Goal: Task Accomplishment & Management: Complete application form

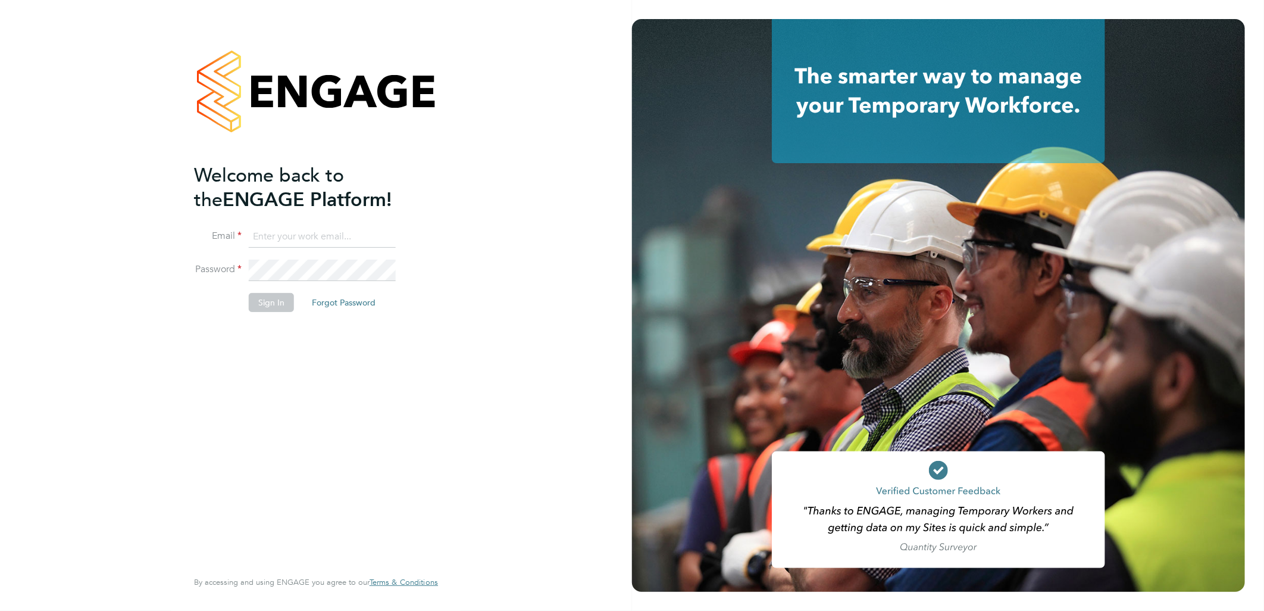
type input "lewis.jenner@cpplc.com"
click at [267, 307] on button "Sign In" at bounding box center [271, 302] width 45 height 19
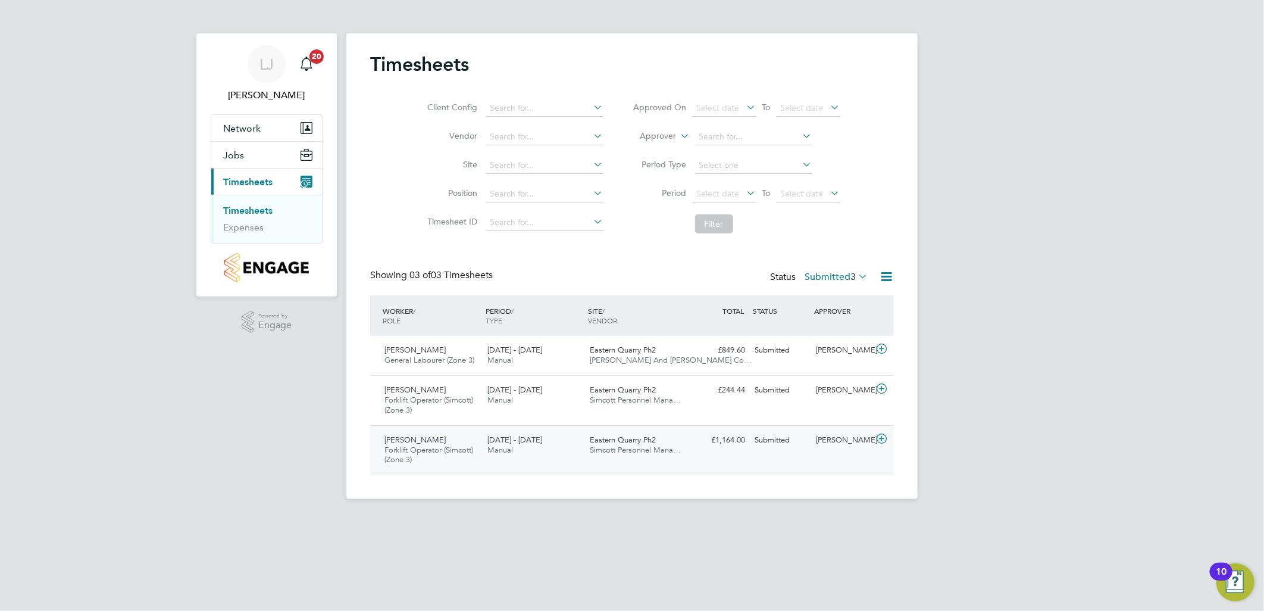
click at [504, 435] on span "18 - 24 Aug 2025" at bounding box center [515, 440] width 55 height 10
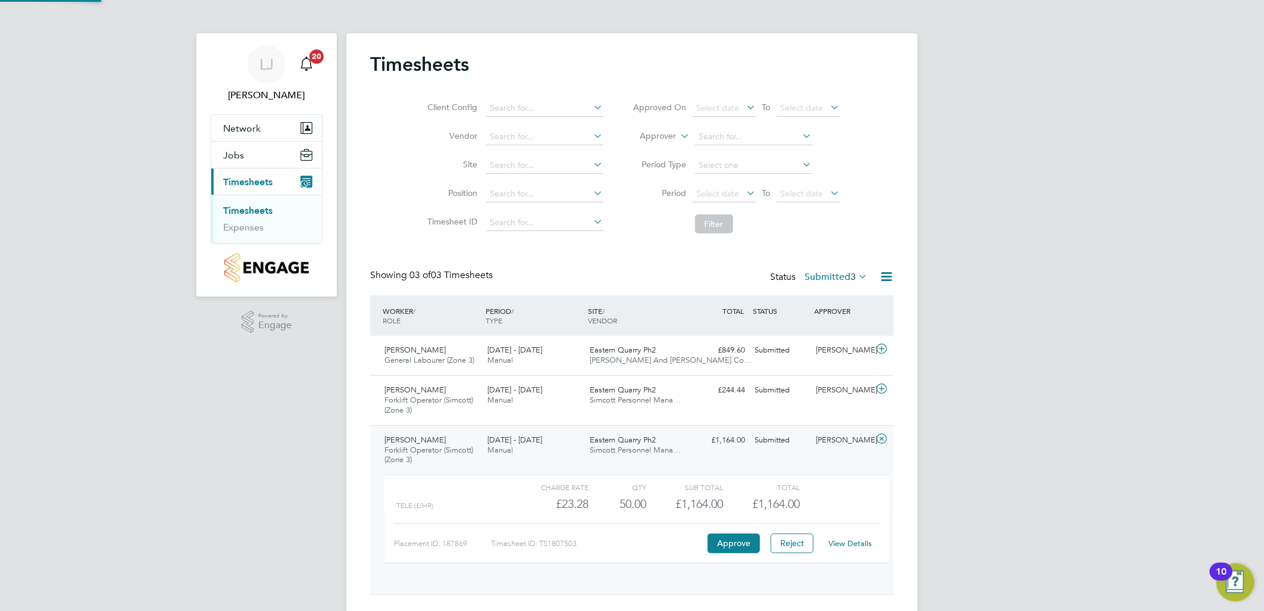
scroll to position [20, 116]
click at [733, 555] on div "Charge rate QTY Sub Total Total tele (£/HR) £23.28 50 50.00 50 £1,164.00 £1,164…" at bounding box center [637, 518] width 505 height 88
click at [730, 548] on button "Approve" at bounding box center [734, 542] width 52 height 19
click at [530, 410] on div "David Stocks Forklift Operator (Simcott) (Zone 3) 25 - 31 Aug 2025 25 - 31 Aug …" at bounding box center [632, 400] width 524 height 50
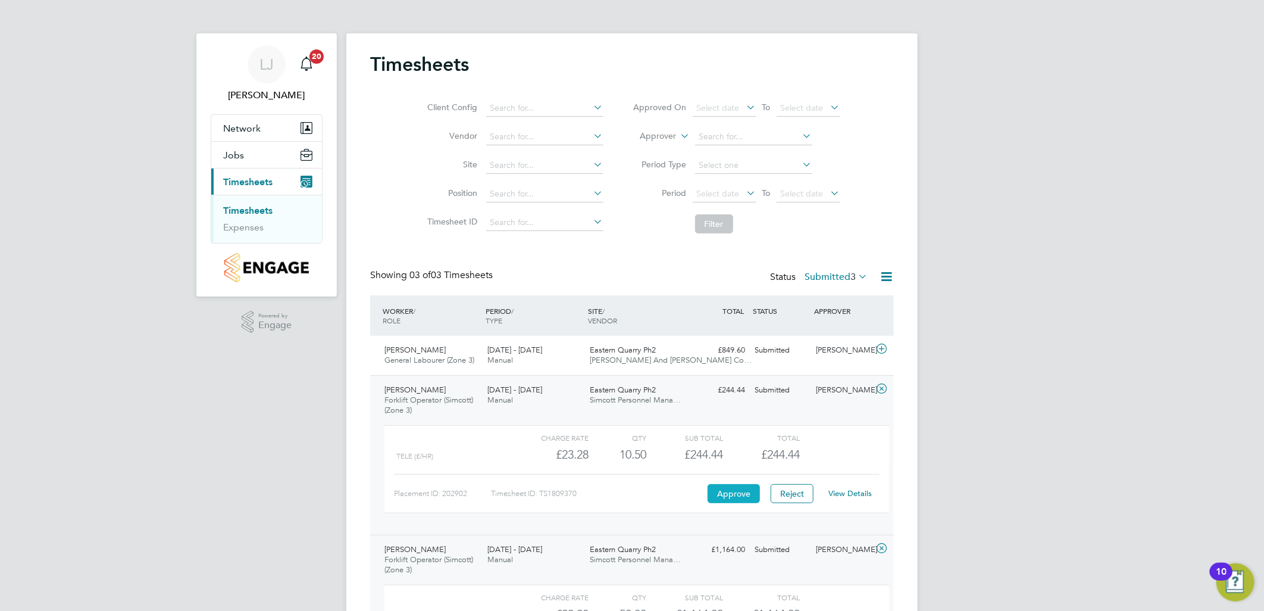
click at [716, 492] on button "Approve" at bounding box center [734, 493] width 52 height 19
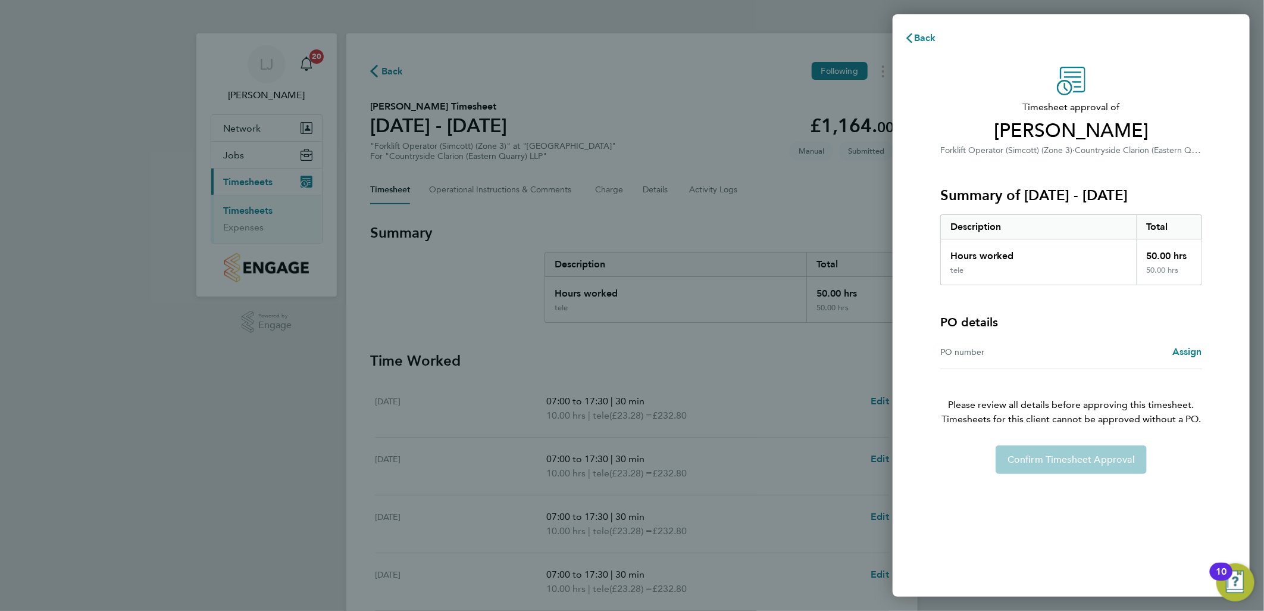
click at [1076, 355] on div "Assign" at bounding box center [1137, 352] width 131 height 14
click at [954, 347] on div "PO number" at bounding box center [1006, 352] width 131 height 14
click at [1177, 349] on span "Assign" at bounding box center [1188, 351] width 30 height 11
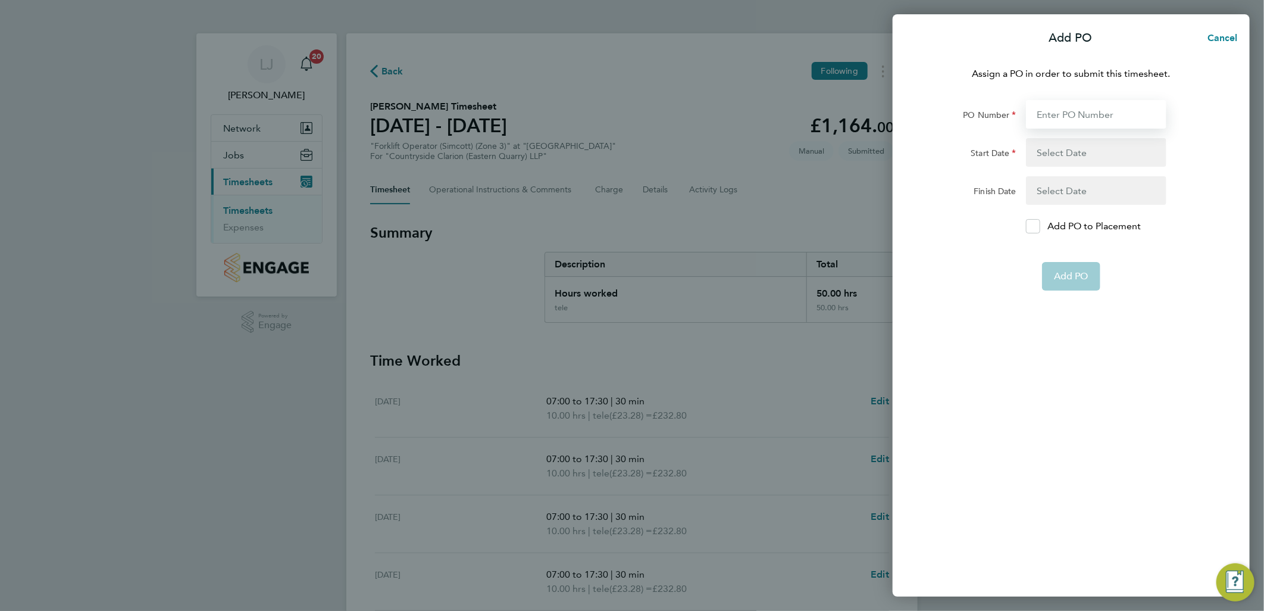
click at [1086, 118] on input "PO Number" at bounding box center [1096, 114] width 140 height 29
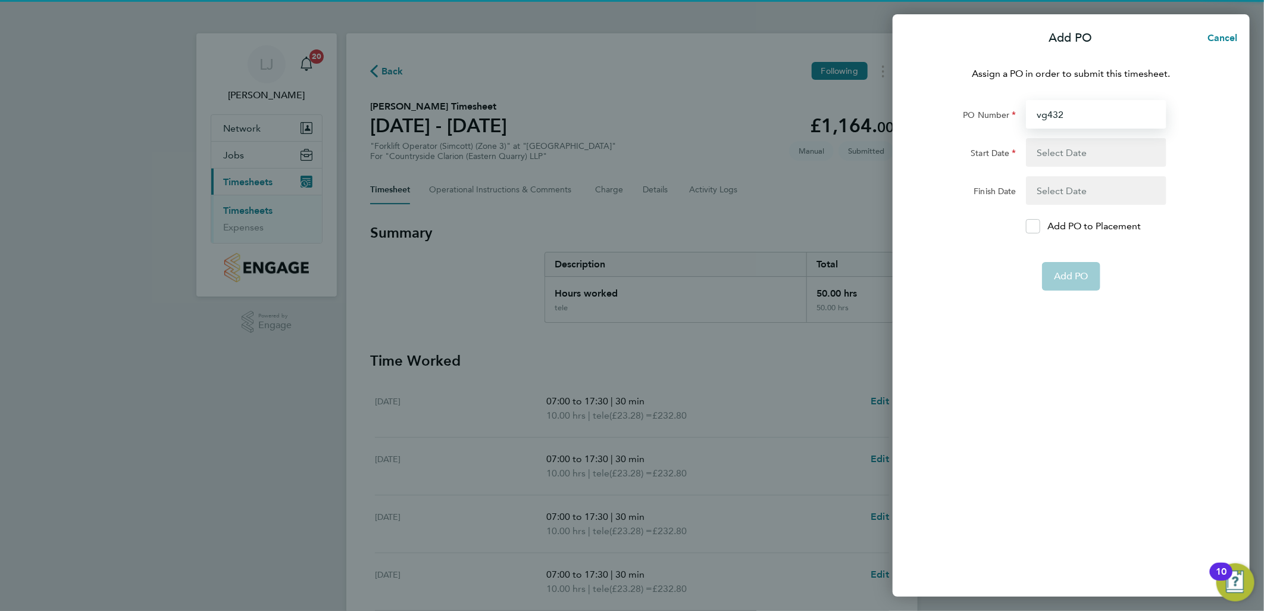
type input "vg432"
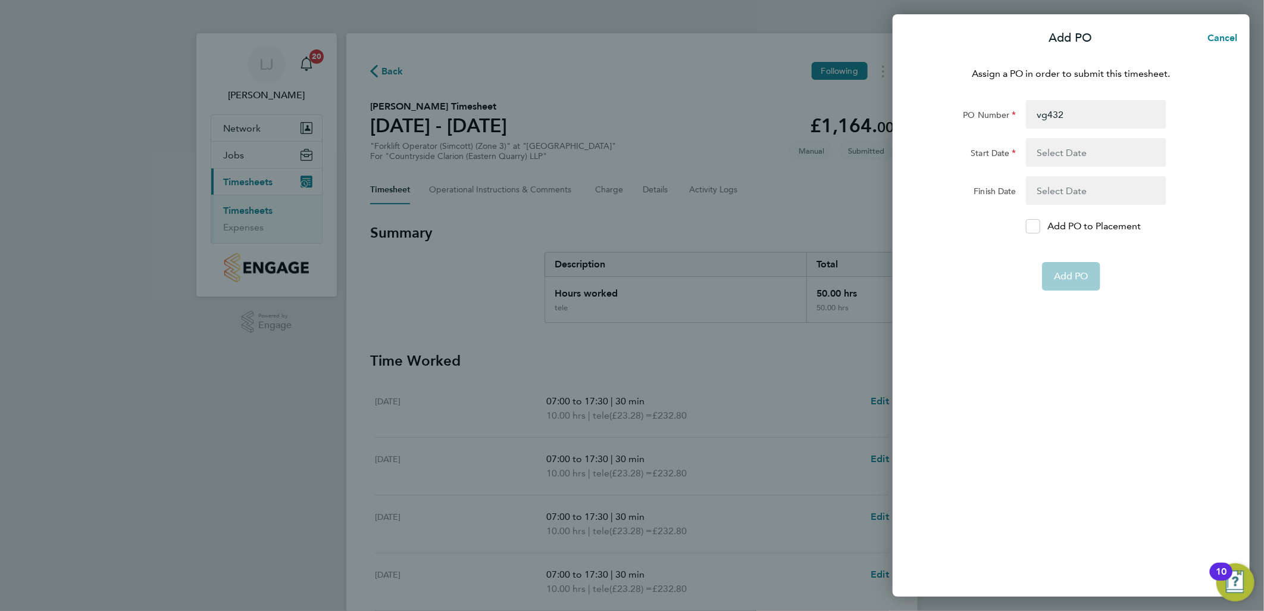
click at [1108, 161] on button "button" at bounding box center [1096, 152] width 140 height 29
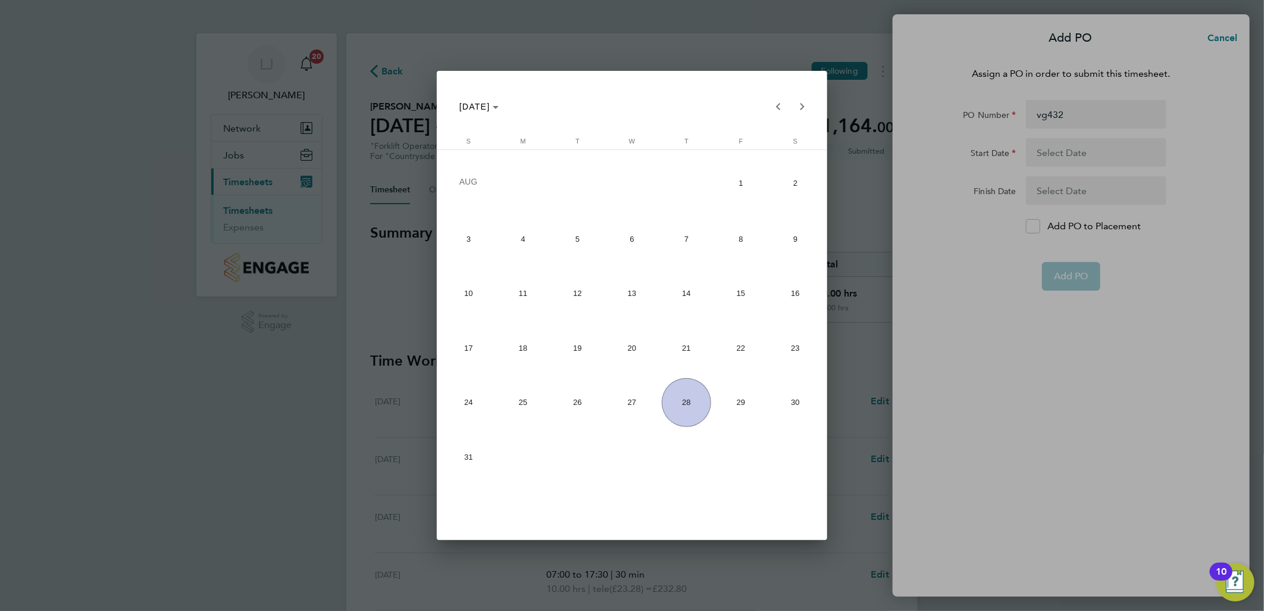
click at [697, 310] on span "14" at bounding box center [686, 293] width 49 height 49
type input "14 Aug 25"
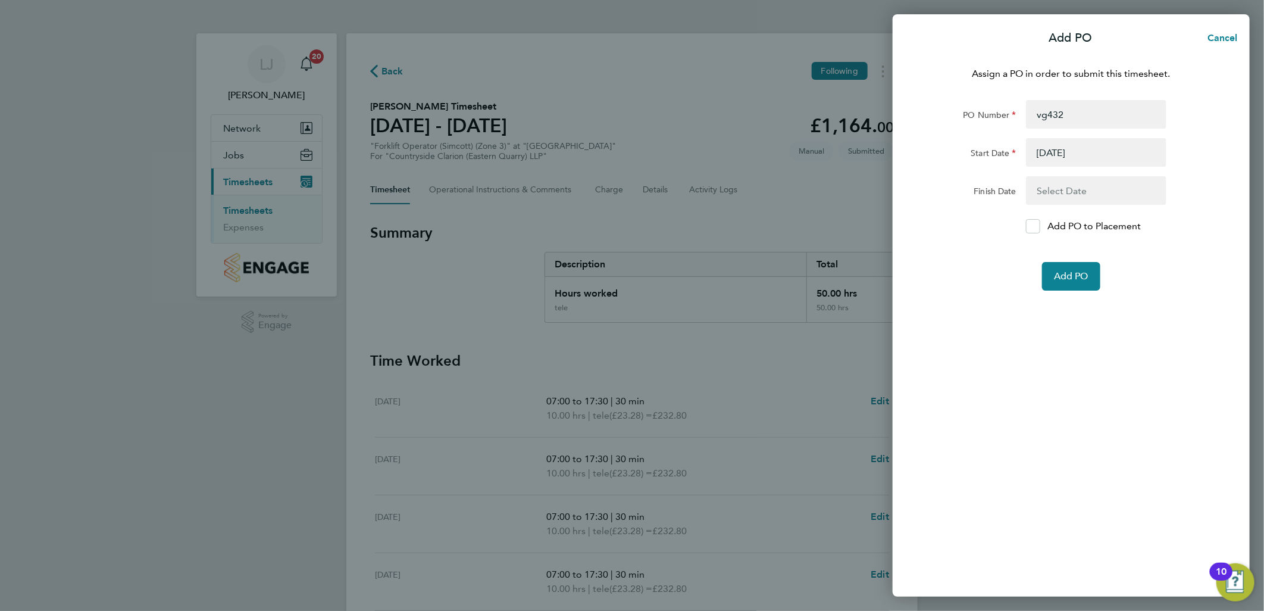
click at [1100, 198] on button "button" at bounding box center [1096, 190] width 140 height 29
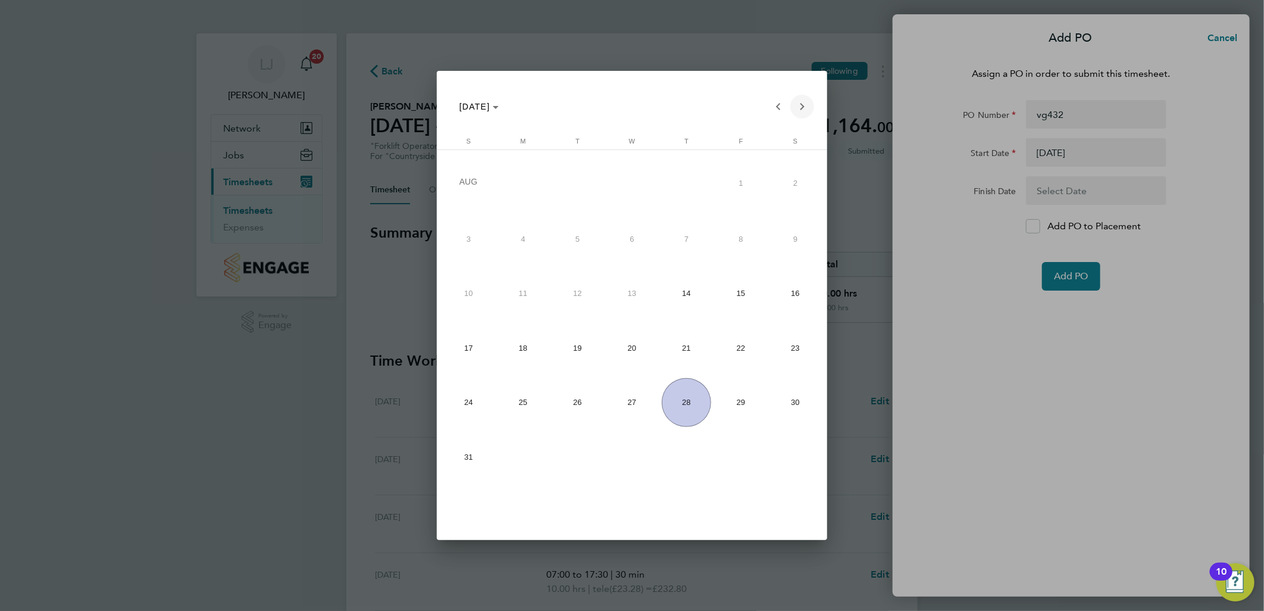
click at [804, 98] on span "Next month" at bounding box center [803, 107] width 24 height 24
click at [738, 395] on span "26" at bounding box center [741, 399] width 49 height 49
type input "26 Sep 25"
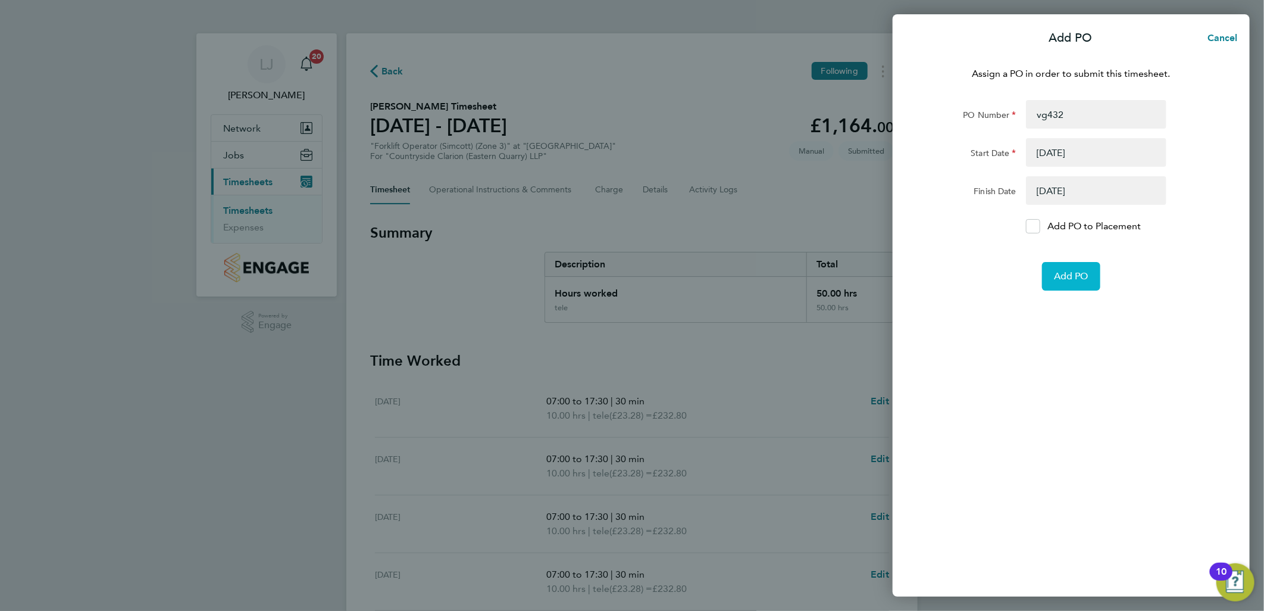
click at [1086, 282] on button "Add PO" at bounding box center [1071, 276] width 58 height 29
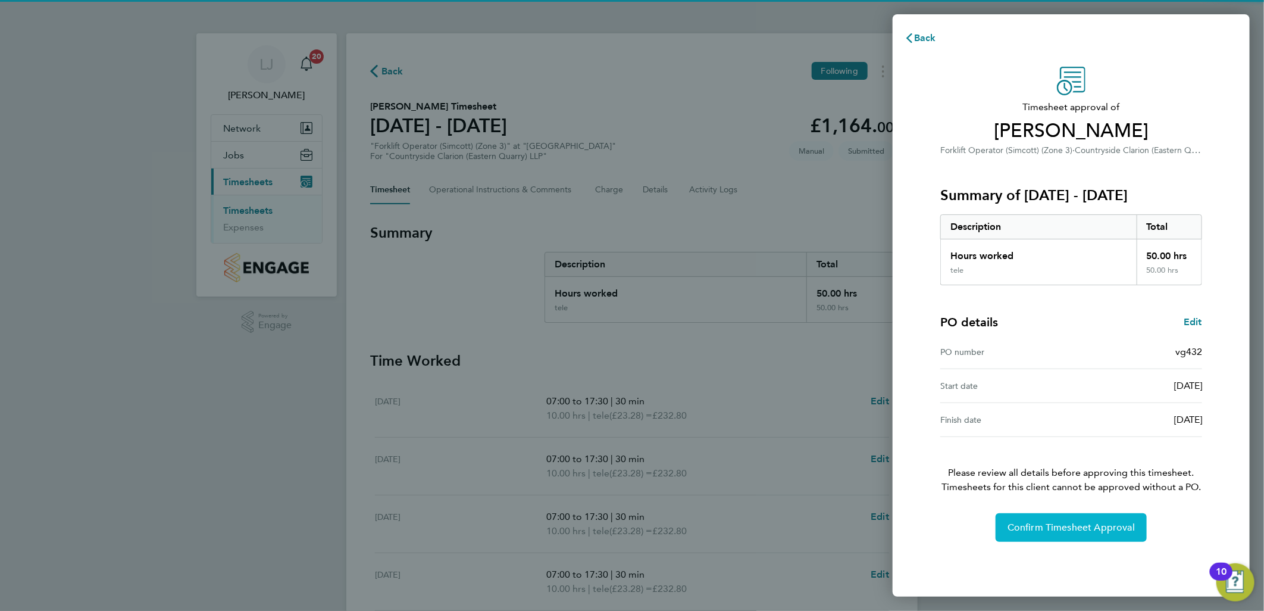
click at [1054, 522] on span "Confirm Timesheet Approval" at bounding box center [1071, 528] width 127 height 12
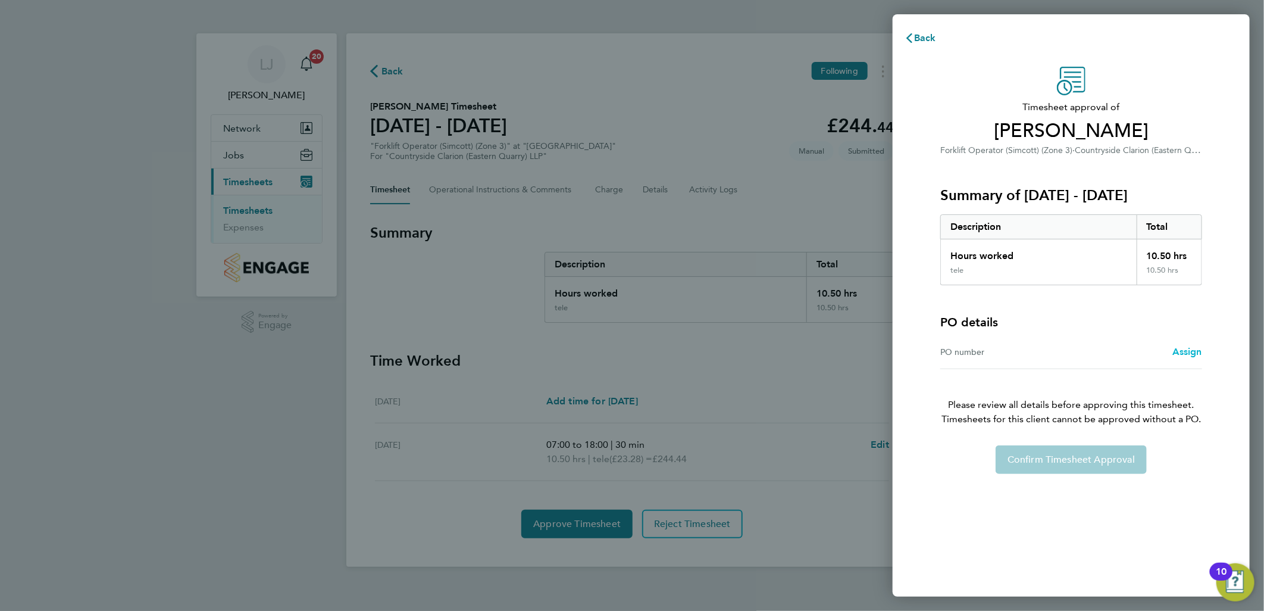
click at [1187, 349] on span "Assign" at bounding box center [1188, 351] width 30 height 11
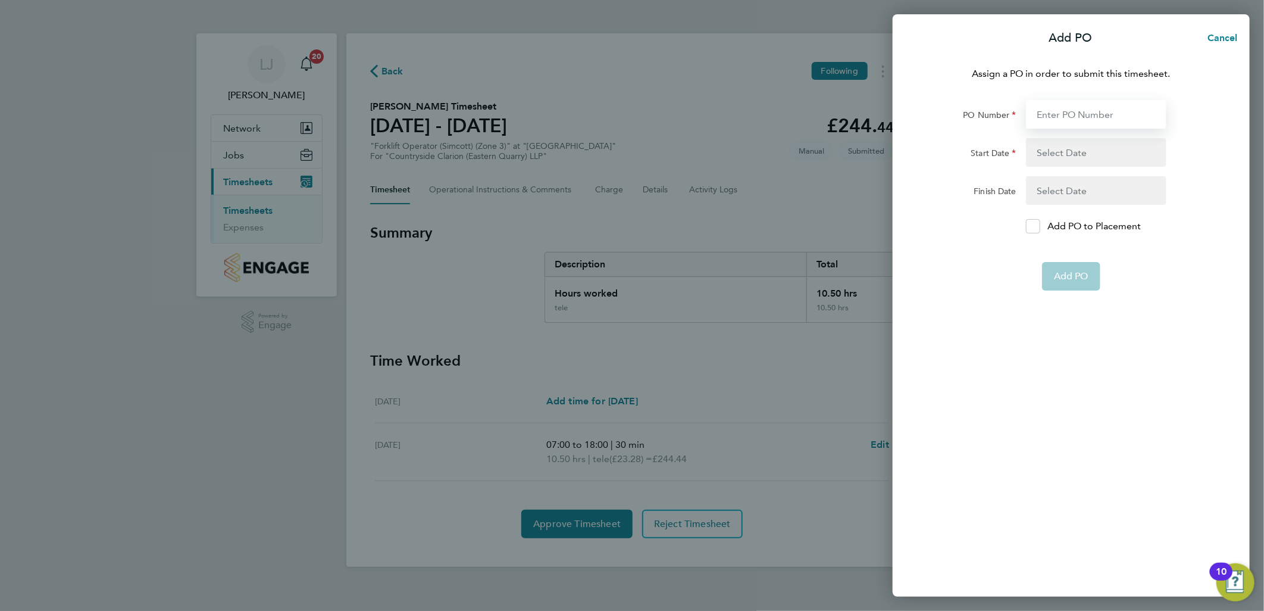
click at [1057, 115] on input "PO Number" at bounding box center [1096, 114] width 140 height 29
type input "vg345"
click at [1080, 146] on button "button" at bounding box center [1096, 152] width 140 height 29
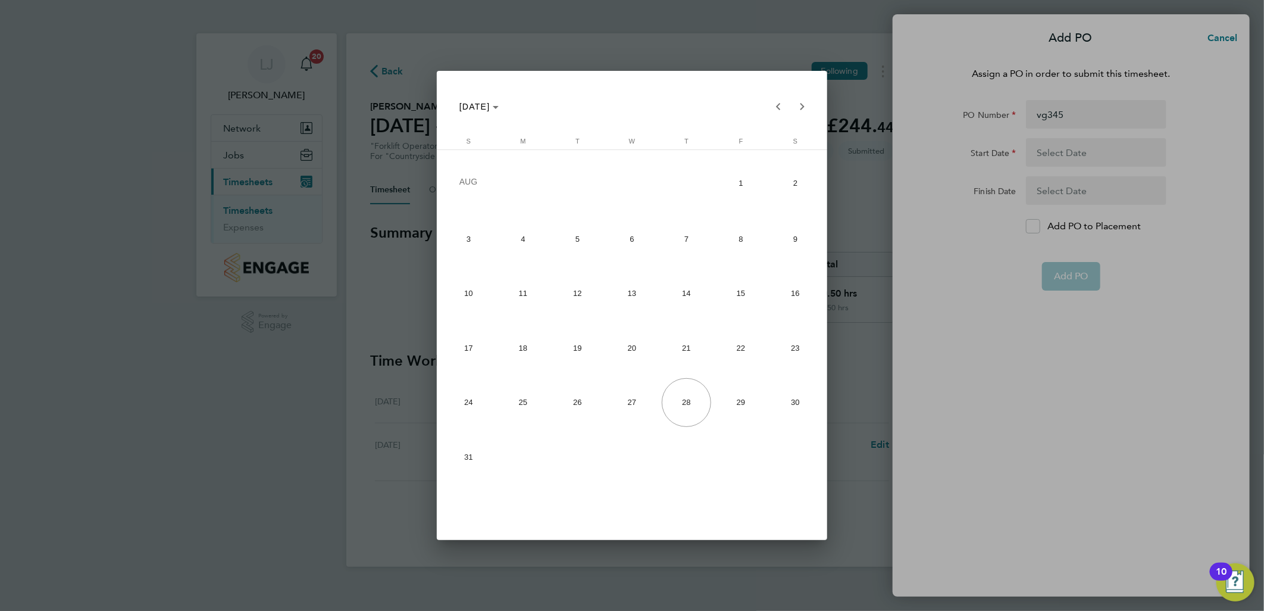
click at [701, 276] on span "14" at bounding box center [686, 293] width 49 height 49
type input "14 Aug 25"
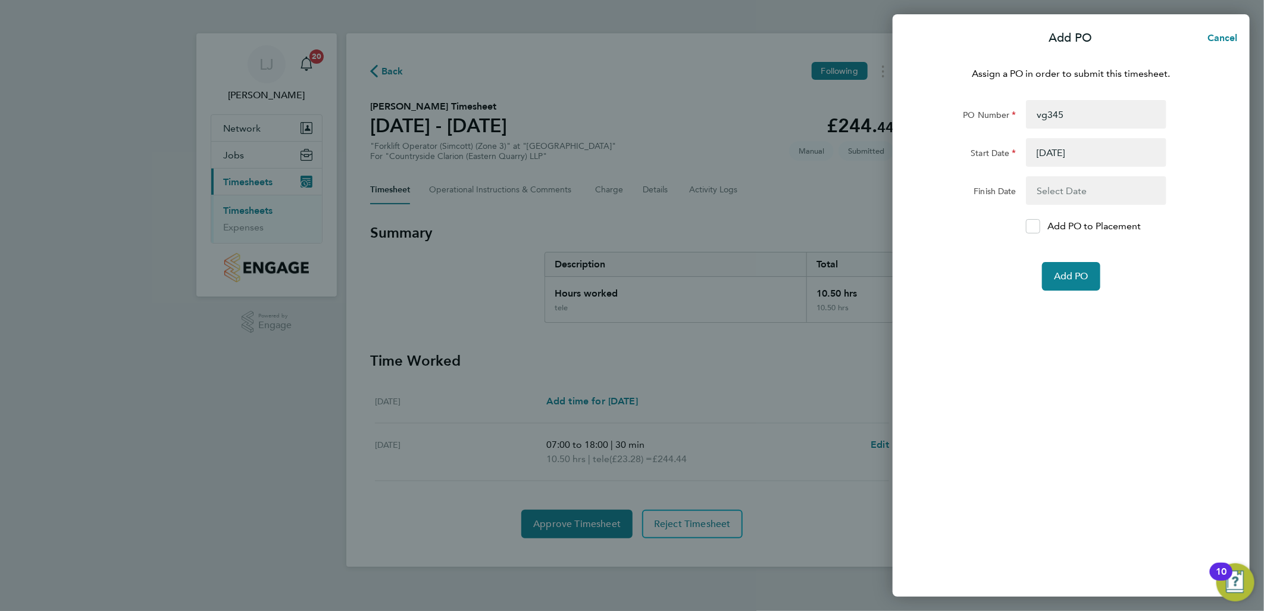
click at [1066, 193] on button "button" at bounding box center [1096, 190] width 140 height 29
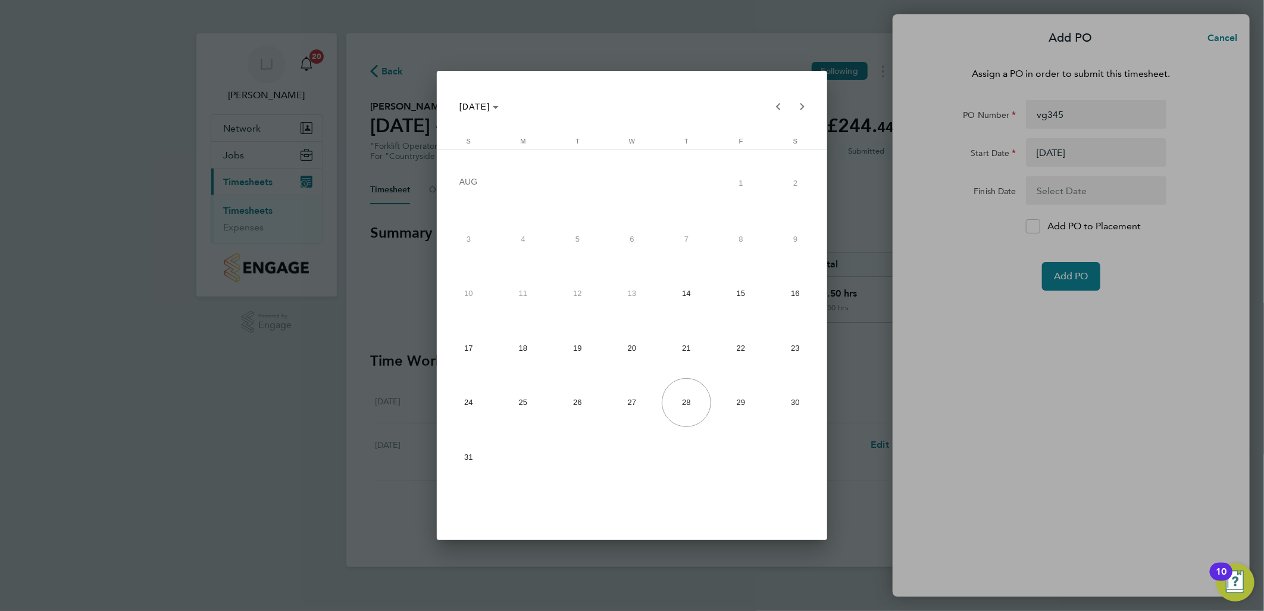
click at [732, 405] on span "29" at bounding box center [741, 402] width 49 height 49
type input "29 Aug 25"
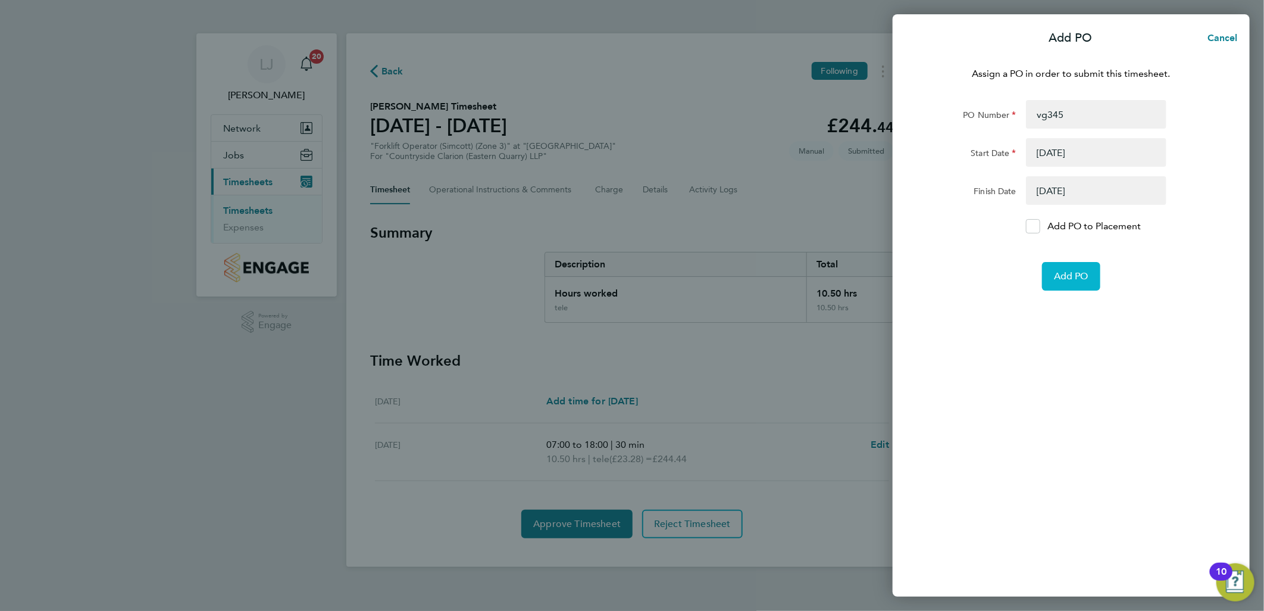
click at [1061, 287] on button "Add PO" at bounding box center [1071, 276] width 58 height 29
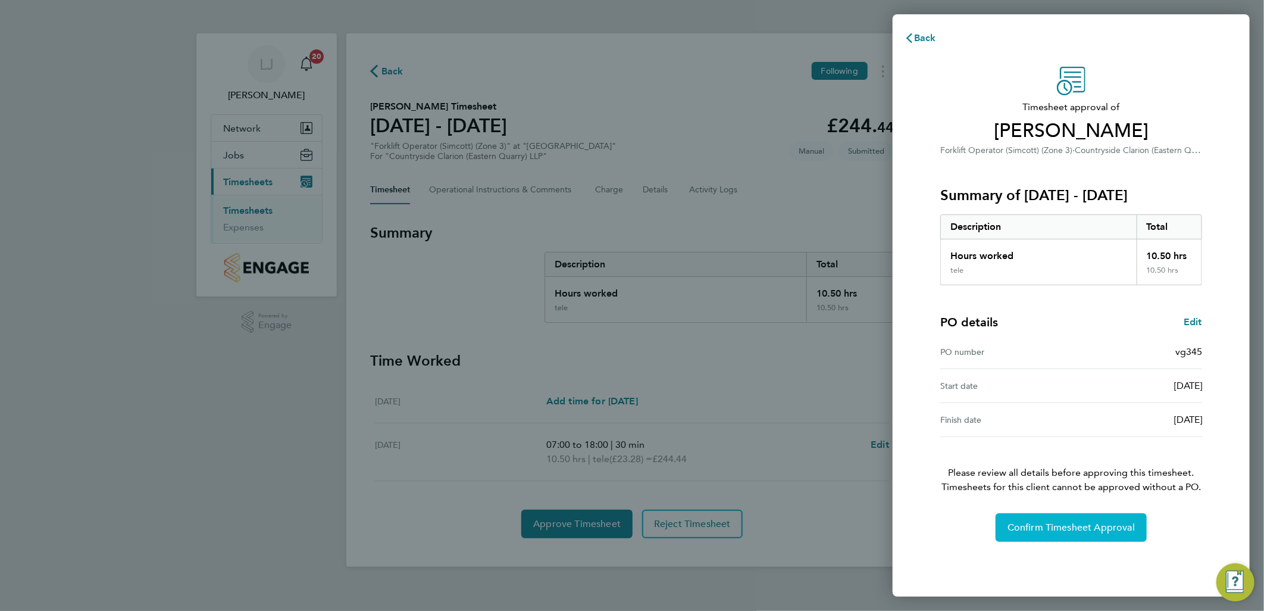
click at [1072, 516] on button "Confirm Timesheet Approval" at bounding box center [1071, 527] width 151 height 29
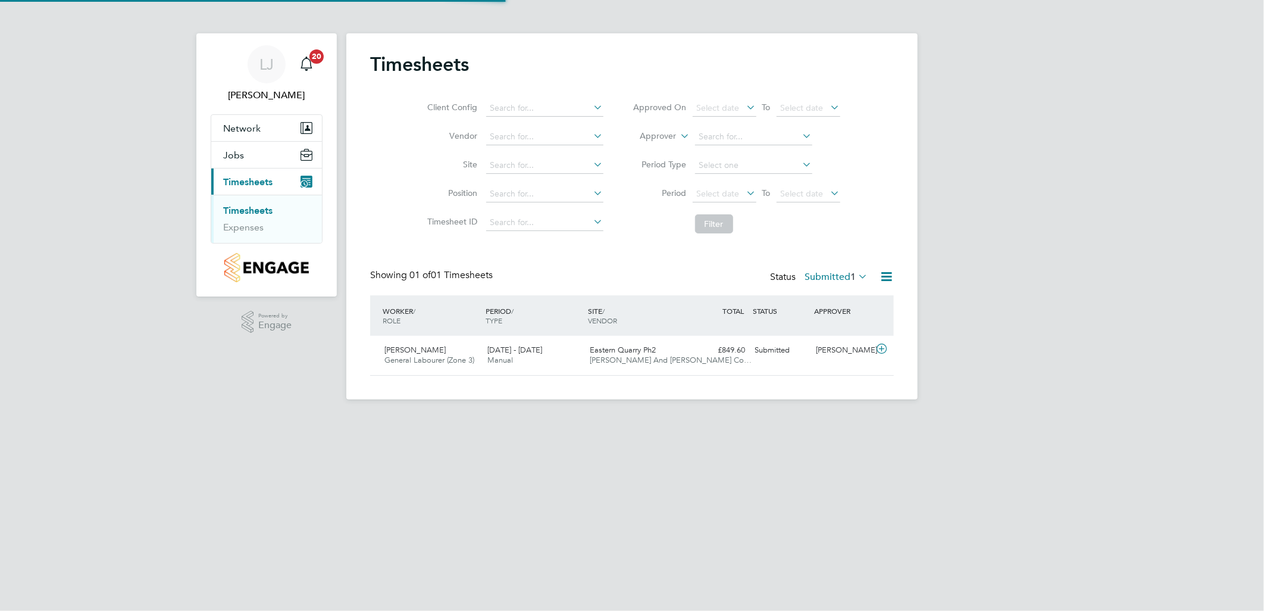
scroll to position [30, 104]
